Goal: Transaction & Acquisition: Purchase product/service

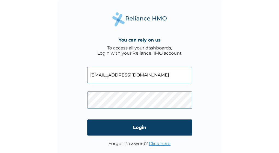
type input "[EMAIL_ADDRESS][DOMAIN_NAME]"
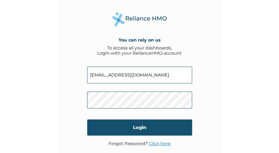
click at [129, 130] on input "Login" at bounding box center [139, 127] width 105 height 16
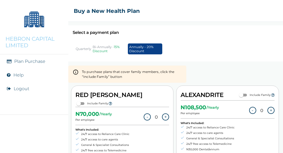
click at [230, 132] on div "N 108,500 / Yearly Per employee - 0 + What's Included: 24/7 access to Reliance …" at bounding box center [227, 152] width 94 height 105
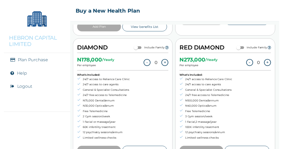
scroll to position [180, 0]
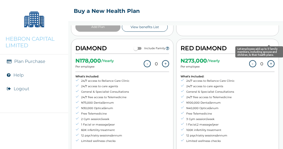
click at [271, 46] on icon "Let employees add up to 5 family members, including spouse and children, to the…" at bounding box center [272, 48] width 3 height 4
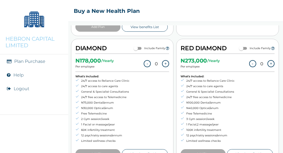
scroll to position [191, 0]
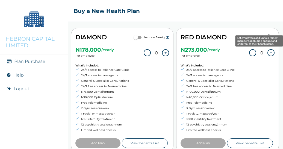
click at [271, 35] on icon "Let employees add up to 5 family members, including spouse and children, to the…" at bounding box center [272, 37] width 3 height 4
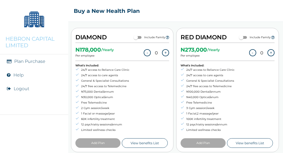
click at [255, 87] on div "N 273,000 / Yearly Per employee - 0 + What's Included: 24/7 access to Reliance …" at bounding box center [227, 95] width 94 height 105
click at [267, 49] on button "+" at bounding box center [270, 52] width 7 height 7
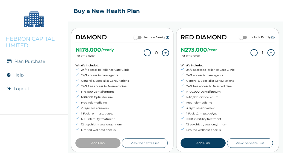
click at [267, 49] on button "+" at bounding box center [270, 52] width 7 height 7
click at [36, 61] on link "Plan Purchase" at bounding box center [29, 61] width 31 height 5
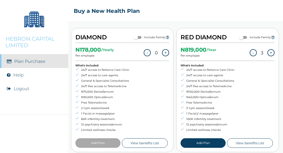
click at [196, 100] on li "Free Telemedicine" at bounding box center [207, 102] width 54 height 5
drag, startPoint x: 250, startPoint y: 40, endPoint x: 249, endPoint y: 45, distance: 4.9
click at [249, 46] on div "N 819,000 /Year Per employee - 3 +" at bounding box center [227, 53] width 94 height 15
click at [249, 49] on button "-" at bounding box center [252, 52] width 7 height 7
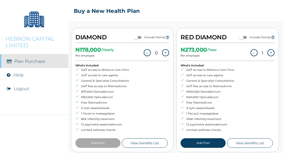
click at [250, 49] on button "-" at bounding box center [253, 52] width 7 height 7
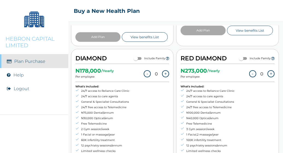
scroll to position [169, 0]
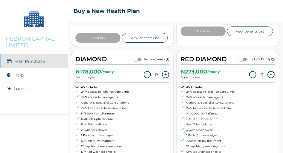
click at [256, 29] on link "View benefits List" at bounding box center [250, 31] width 46 height 10
click at [267, 71] on button "+" at bounding box center [270, 74] width 7 height 7
click at [38, 65] on li "Plan Purchase" at bounding box center [34, 61] width 68 height 14
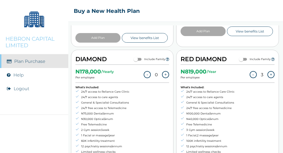
click at [267, 71] on button "+" at bounding box center [270, 74] width 7 height 7
click at [249, 71] on button "-" at bounding box center [252, 74] width 7 height 7
click at [250, 71] on button "-" at bounding box center [253, 74] width 7 height 7
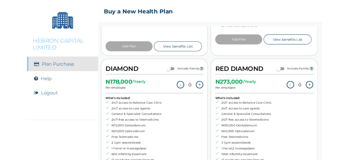
scroll to position [164, 0]
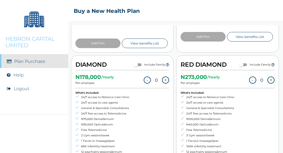
click at [163, 76] on button "+" at bounding box center [165, 79] width 7 height 7
click at [34, 62] on link "Plan Purchase" at bounding box center [29, 61] width 31 height 5
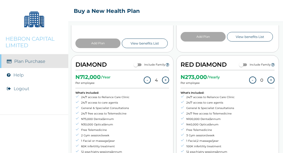
click at [139, 38] on link "View benefits List" at bounding box center [145, 43] width 46 height 10
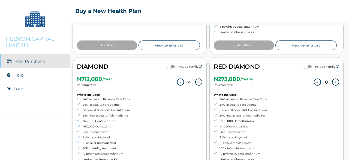
scroll to position [150, 0]
click at [172, 65] on input "checkbox" at bounding box center [169, 67] width 20 height 7
checkbox input "true"
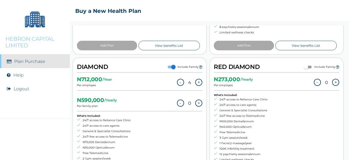
click at [91, 67] on h2 "DIAMOND" at bounding box center [92, 67] width 31 height 10
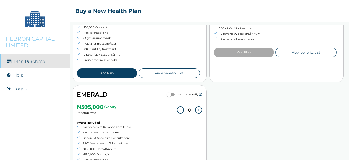
scroll to position [281, 0]
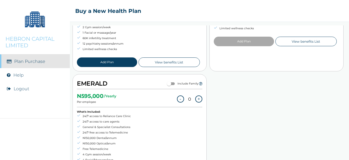
click at [99, 59] on button "Add Plan" at bounding box center [107, 62] width 60 height 10
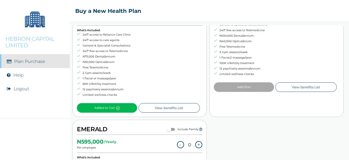
scroll to position [288, 0]
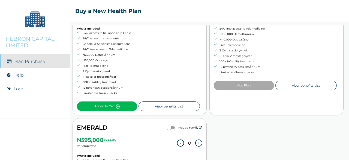
click at [118, 104] on icon at bounding box center [118, 106] width 4 height 4
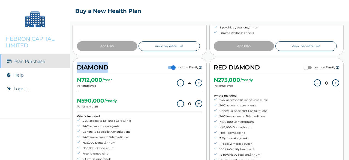
scroll to position [190, 0]
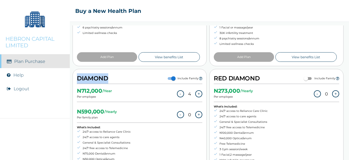
click at [179, 92] on button "-" at bounding box center [180, 93] width 7 height 7
click at [179, 92] on button "-" at bounding box center [181, 93] width 7 height 7
click at [197, 105] on div "N 178,000 /Year Per employee - 1 + N 590,000 / Yearly Per family plan - 0 + Wha…" at bounding box center [140, 147] width 126 height 126
click at [195, 107] on div "N 590,000 / Yearly Per family plan - 0 +" at bounding box center [140, 114] width 126 height 15
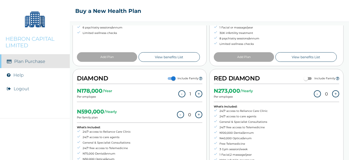
click at [195, 107] on div "N 590,000 / Yearly Per family plan - 0 +" at bounding box center [140, 114] width 126 height 15
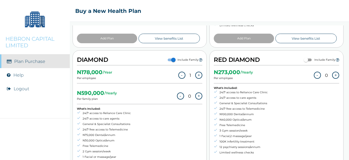
scroll to position [211, 0]
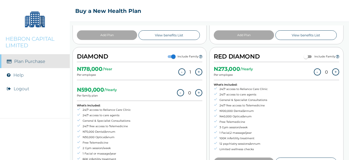
click at [195, 70] on button "+" at bounding box center [198, 71] width 7 height 7
click at [180, 70] on button "-" at bounding box center [181, 71] width 7 height 7
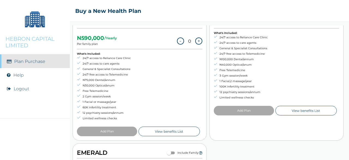
scroll to position [160, 0]
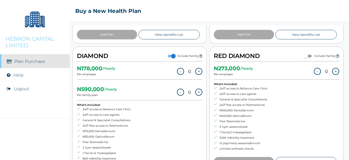
click at [282, 69] on button "+" at bounding box center [335, 71] width 7 height 7
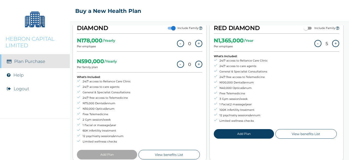
scroll to position [193, 0]
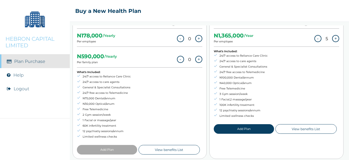
click at [242, 129] on button "Add Plan" at bounding box center [244, 129] width 60 height 10
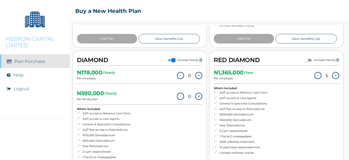
scroll to position [197, 0]
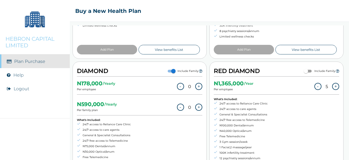
click at [282, 85] on button "-" at bounding box center [318, 86] width 7 height 7
click at [282, 85] on button "-" at bounding box center [317, 86] width 7 height 7
click at [282, 85] on button "-" at bounding box center [318, 86] width 7 height 7
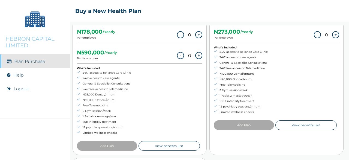
scroll to position [146, 0]
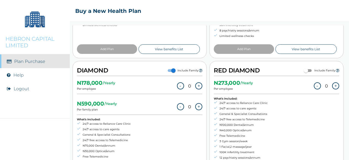
click at [197, 85] on button "+" at bounding box center [198, 85] width 7 height 7
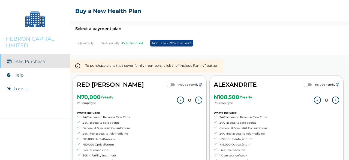
scroll to position [0, 0]
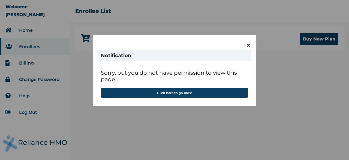
click at [6, 46] on div "× Notification Sorry, but you do not have permission to view this page. Click h…" at bounding box center [174, 80] width 349 height 160
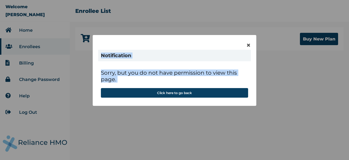
drag, startPoint x: 6, startPoint y: 46, endPoint x: 186, endPoint y: 80, distance: 182.5
click at [186, 80] on div "× Notification Sorry, but you do not have permission to view this page. Click h…" at bounding box center [174, 80] width 349 height 160
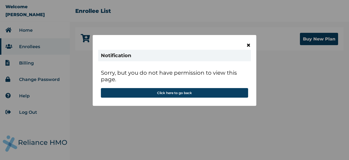
click at [250, 43] on span "×" at bounding box center [248, 44] width 5 height 9
click at [248, 46] on span "×" at bounding box center [248, 44] width 5 height 9
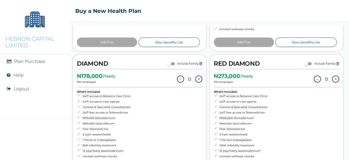
scroll to position [164, 0]
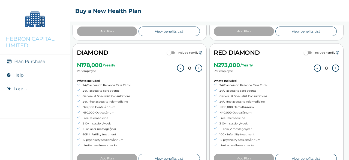
click at [173, 50] on input "checkbox" at bounding box center [169, 52] width 20 height 7
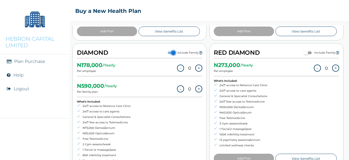
click at [173, 50] on input "checkbox" at bounding box center [174, 52] width 20 height 7
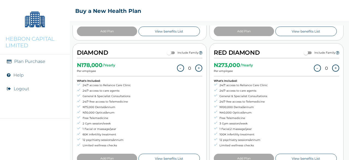
click at [173, 50] on input "checkbox" at bounding box center [169, 52] width 20 height 7
checkbox input "true"
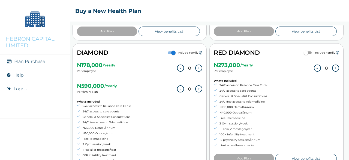
click at [196, 66] on button "+" at bounding box center [198, 67] width 7 height 7
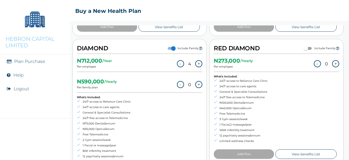
scroll to position [168, 0]
click at [94, 126] on li "N30,000 Optical/anum" at bounding box center [104, 128] width 54 height 5
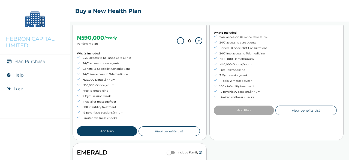
scroll to position [214, 0]
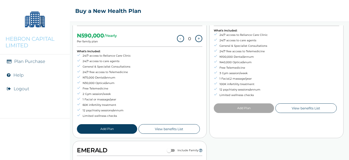
click at [110, 124] on button "Add Plan" at bounding box center [107, 129] width 60 height 10
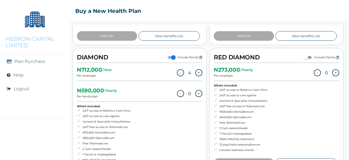
scroll to position [200, 0]
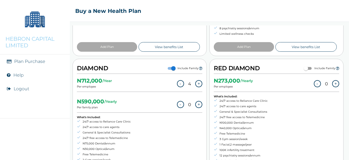
click at [177, 85] on button "-" at bounding box center [180, 83] width 7 height 7
click at [178, 85] on button "-" at bounding box center [181, 83] width 7 height 7
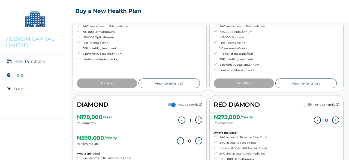
scroll to position [163, 0]
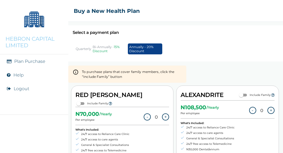
click at [271, 54] on div "Select a payment plan Quarterly Bi-Annually - 15% Discount Annually - 20% Disco…" at bounding box center [175, 43] width 214 height 36
click at [88, 100] on input "checkbox" at bounding box center [79, 103] width 20 height 7
checkbox input "true"
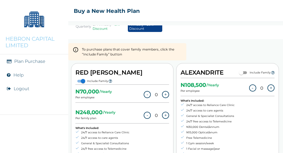
scroll to position [22, 0]
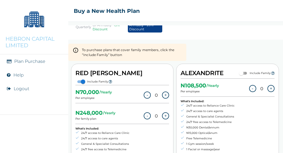
click at [242, 73] on input "checkbox" at bounding box center [241, 73] width 20 height 7
checkbox input "true"
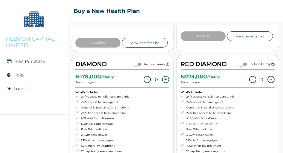
scroll to position [186, 0]
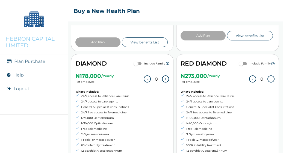
click at [138, 60] on input "checkbox" at bounding box center [136, 63] width 20 height 7
checkbox input "true"
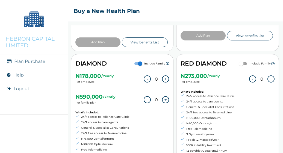
click at [242, 60] on input "checkbox" at bounding box center [241, 63] width 20 height 7
checkbox input "true"
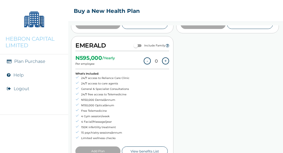
scroll to position [352, 0]
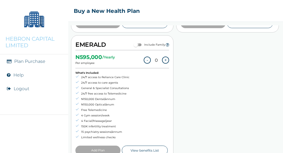
click at [139, 41] on input "checkbox" at bounding box center [136, 44] width 20 height 7
checkbox input "true"
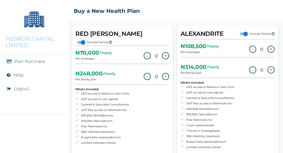
scroll to position [65, 0]
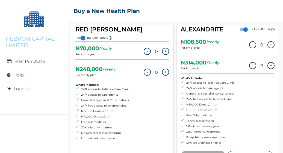
click at [229, 24] on div "☰ Buy a New Health Plan Select a payment plan Quarterly Bi-Annually - 15% Disco…" at bounding box center [175, 76] width 214 height 153
click at [233, 28] on div "ALEXANDRITE Include Family" at bounding box center [227, 29] width 94 height 11
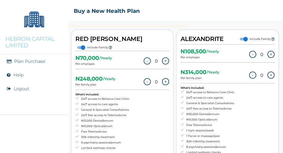
scroll to position [56, 0]
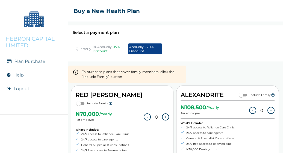
click at [272, 62] on div "Select a payment plan Quarterly Bi-Annually - 15% Discount Annually - 20% Disco…" at bounding box center [175, 88] width 214 height 127
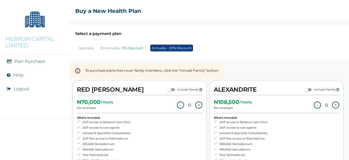
click at [99, 34] on h2 "Select a payment plan" at bounding box center [209, 33] width 268 height 5
click at [88, 49] on p "Quarterly" at bounding box center [86, 48] width 16 height 4
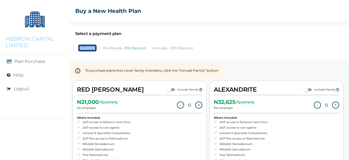
click at [88, 49] on p "Quarterly" at bounding box center [87, 47] width 18 height 7
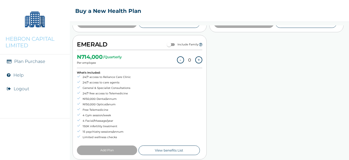
scroll to position [299, 0]
click at [172, 43] on input "checkbox" at bounding box center [169, 44] width 20 height 7
checkbox input "true"
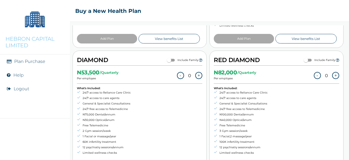
scroll to position [146, 0]
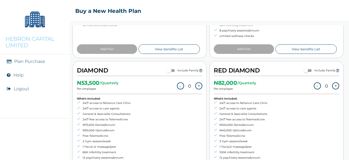
click at [173, 70] on input "checkbox" at bounding box center [169, 70] width 20 height 7
checkbox input "true"
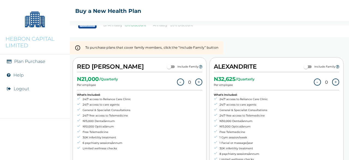
scroll to position [15, 0]
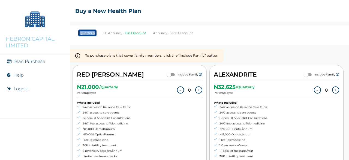
click at [282, 73] on input "checkbox" at bounding box center [306, 74] width 20 height 7
checkbox input "true"
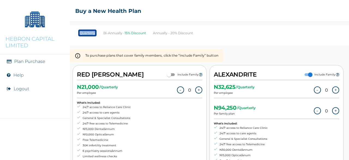
click at [173, 73] on input "checkbox" at bounding box center [169, 74] width 20 height 7
checkbox input "true"
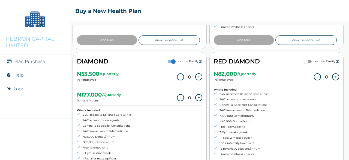
scroll to position [201, 0]
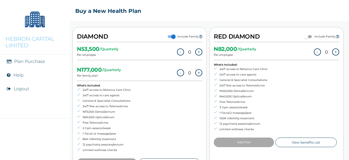
click at [282, 34] on input "checkbox" at bounding box center [306, 36] width 20 height 7
checkbox input "true"
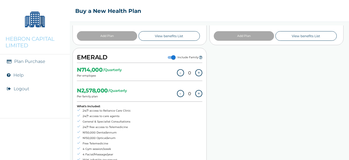
scroll to position [327, 0]
click at [166, 63] on div "N 714,000 / Quarterly Per employee - 0 + N 2,578,000 / Quarterly Per family pla…" at bounding box center [140, 126] width 126 height 126
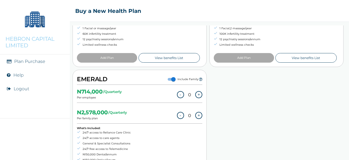
scroll to position [317, 0]
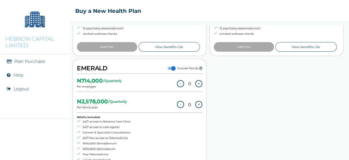
click at [166, 63] on div "EMERALD Include Family" at bounding box center [140, 68] width 126 height 11
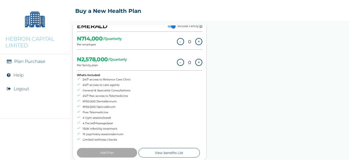
scroll to position [360, 0]
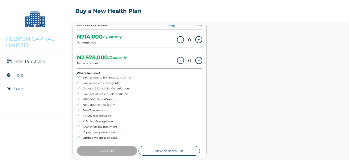
click at [166, 61] on div "N 2,578,000 / Quarterly Per family plan - 0 +" at bounding box center [140, 60] width 126 height 15
click at [150, 67] on div "N 714,000 / Quarterly Per employee - 0 + N 2,578,000 / Quarterly Per family pla…" at bounding box center [140, 93] width 126 height 126
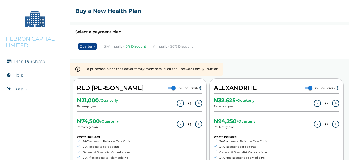
scroll to position [0, 0]
